Goal: Information Seeking & Learning: Learn about a topic

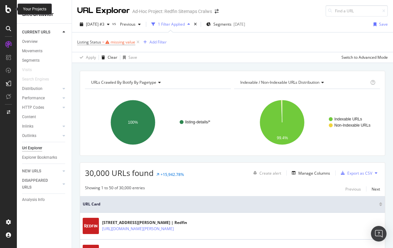
click at [11, 11] on icon at bounding box center [9, 9] width 6 height 8
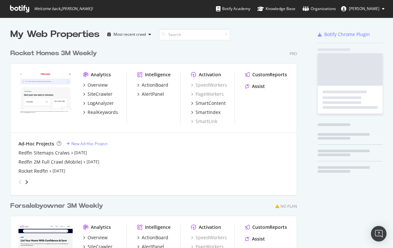
scroll to position [248, 393]
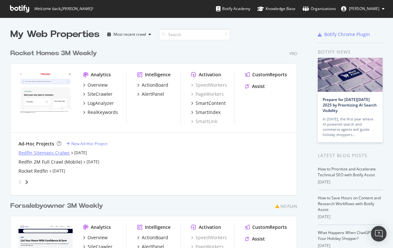
click at [44, 150] on div "Redfin Sitemaps Cralws" at bounding box center [43, 152] width 51 height 6
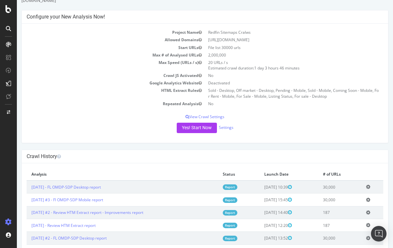
scroll to position [32, 0]
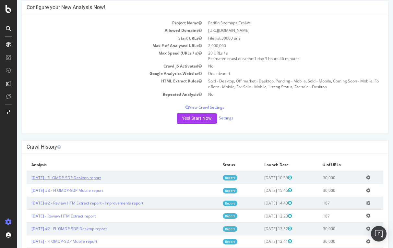
click at [94, 176] on link "[DATE] - FL OMDP-SDP Desktop report" at bounding box center [65, 178] width 69 height 6
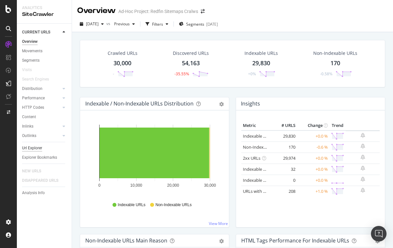
click at [35, 148] on div "Url Explorer" at bounding box center [32, 148] width 20 height 7
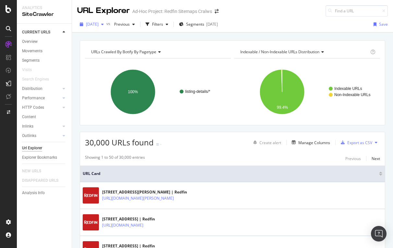
click at [99, 24] on span "[DATE]" at bounding box center [92, 24] width 13 height 6
click at [130, 24] on span "Previous" at bounding box center [121, 24] width 18 height 6
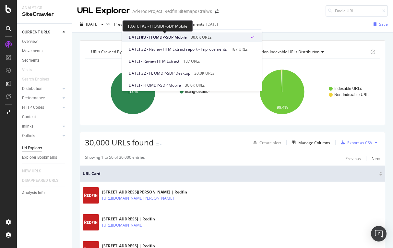
click at [147, 39] on span "[DATE] #3 - Fl OMDP-SDP Mobile" at bounding box center [156, 37] width 59 height 6
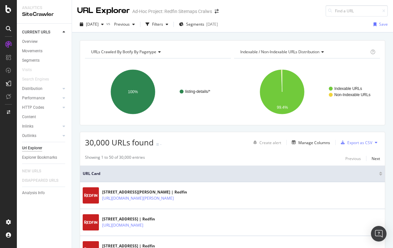
click at [280, 29] on div "[DATE] vs Previous Filters Segments [DATE] Save" at bounding box center [232, 25] width 321 height 13
click at [163, 23] on div "Filters" at bounding box center [157, 24] width 11 height 6
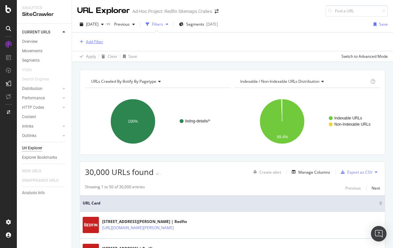
click at [92, 40] on div "Add Filter" at bounding box center [94, 42] width 17 height 6
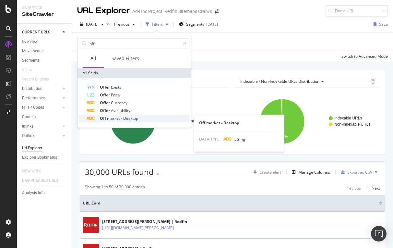
type input "off"
click at [118, 119] on span "market" at bounding box center [114, 118] width 14 height 6
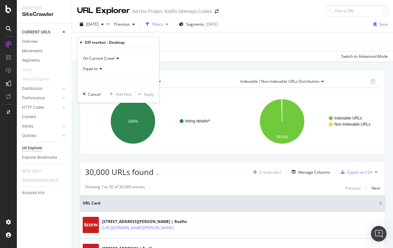
click at [96, 67] on span "Equal to" at bounding box center [90, 69] width 15 height 6
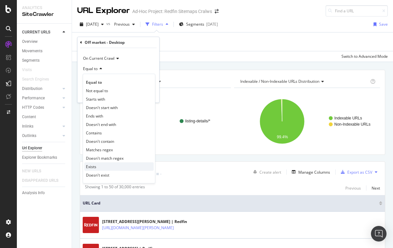
click at [96, 167] on div "Exists" at bounding box center [118, 166] width 69 height 8
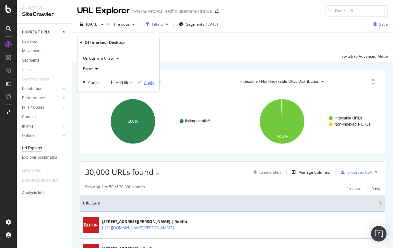
click at [146, 81] on div "Apply" at bounding box center [149, 83] width 10 height 6
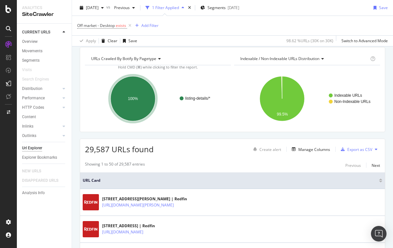
scroll to position [25, 0]
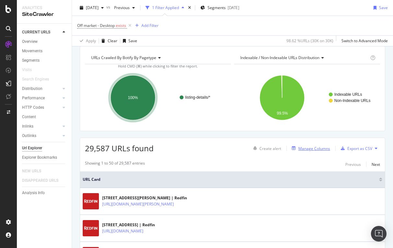
click at [316, 146] on div "Manage Columns" at bounding box center [314, 149] width 32 height 6
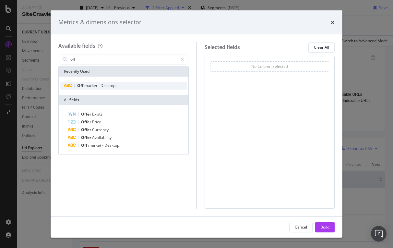
type input "off"
click at [125, 88] on div "Off market - Desktop" at bounding box center [123, 86] width 127 height 8
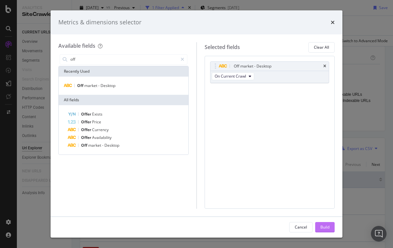
click at [323, 227] on div "Build" at bounding box center [324, 227] width 9 height 6
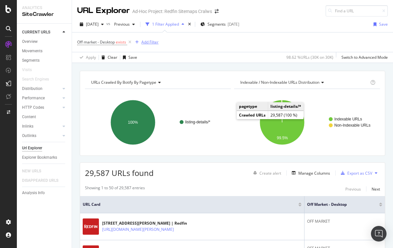
click at [153, 44] on div "Add Filter" at bounding box center [149, 42] width 17 height 6
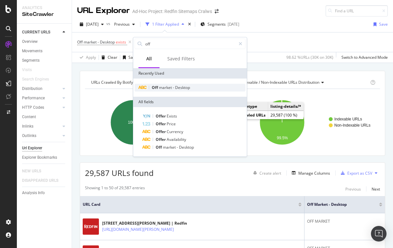
click at [162, 89] on span "market" at bounding box center [166, 88] width 14 height 6
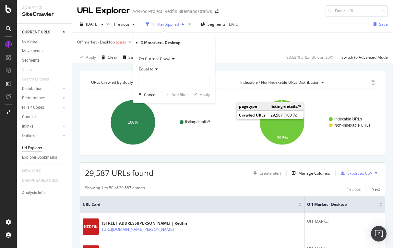
click at [146, 69] on span "Equal to" at bounding box center [146, 69] width 15 height 6
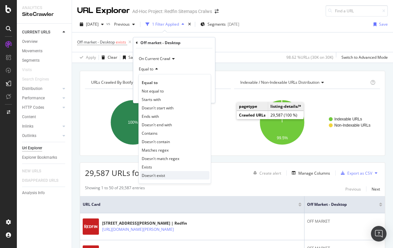
click at [157, 177] on span "Doesn't exist" at bounding box center [153, 176] width 23 height 6
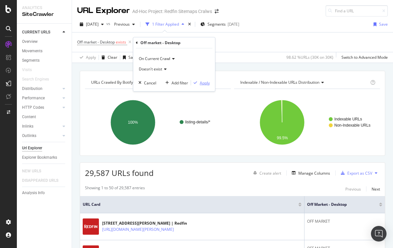
click at [202, 83] on div "Apply" at bounding box center [205, 83] width 10 height 6
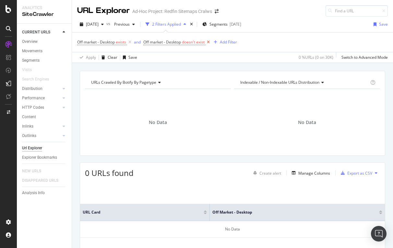
click at [209, 41] on icon at bounding box center [209, 42] width 6 height 6
